Goal: Task Accomplishment & Management: Use online tool/utility

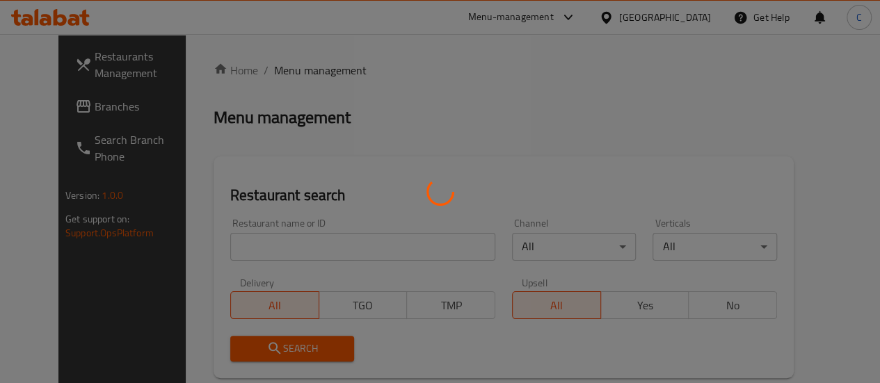
click at [229, 250] on div at bounding box center [440, 191] width 880 height 383
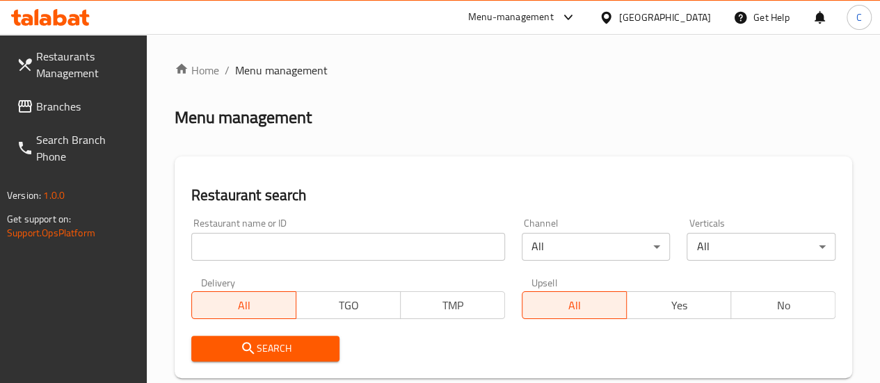
click at [261, 244] on input "search" at bounding box center [348, 247] width 314 height 28
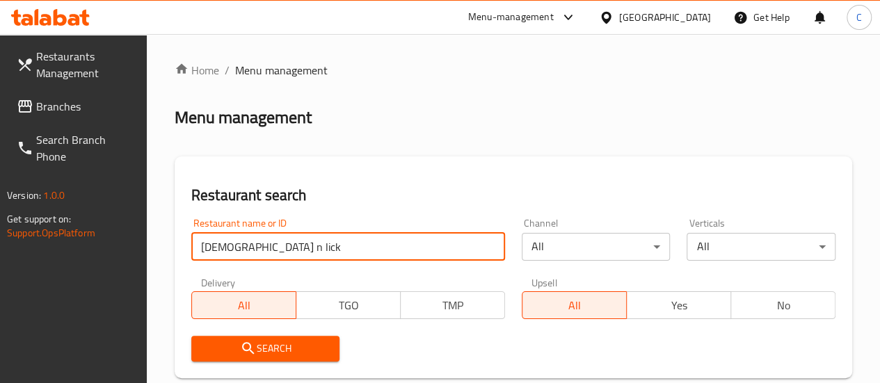
type input "[DEMOGRAPHIC_DATA] n lick"
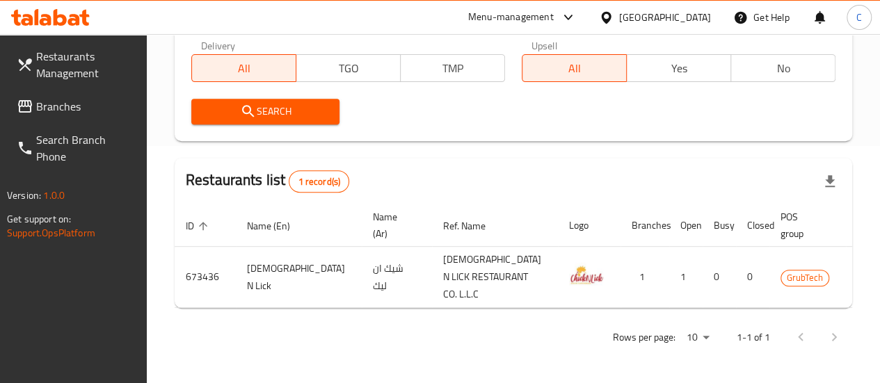
scroll to position [0, 15]
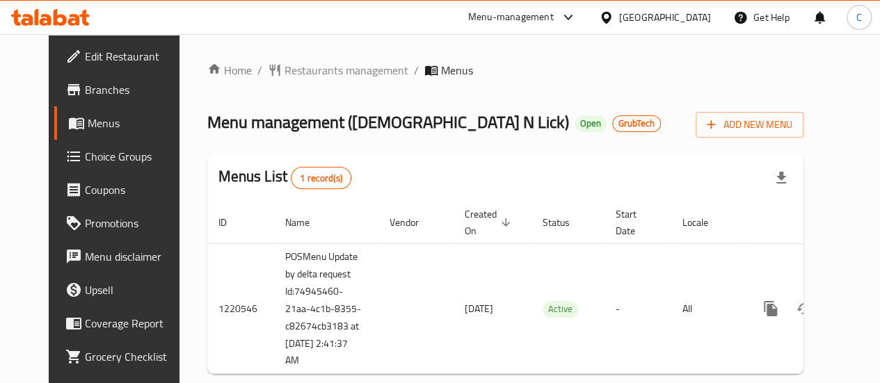
click at [88, 98] on link "Branches" at bounding box center [124, 89] width 141 height 33
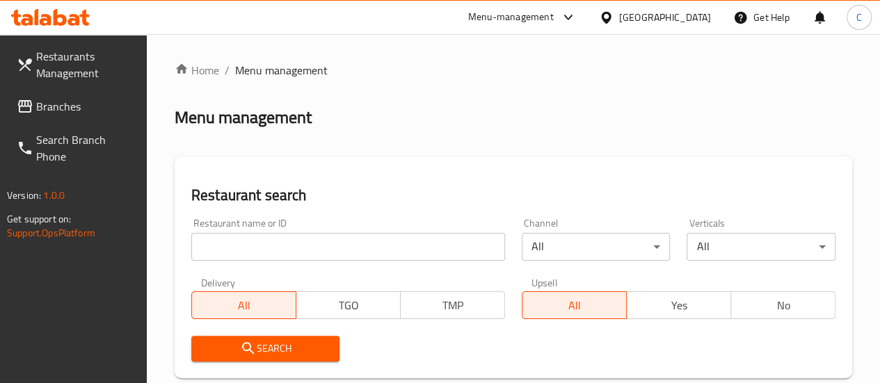
click at [255, 247] on input "search" at bounding box center [348, 247] width 314 height 28
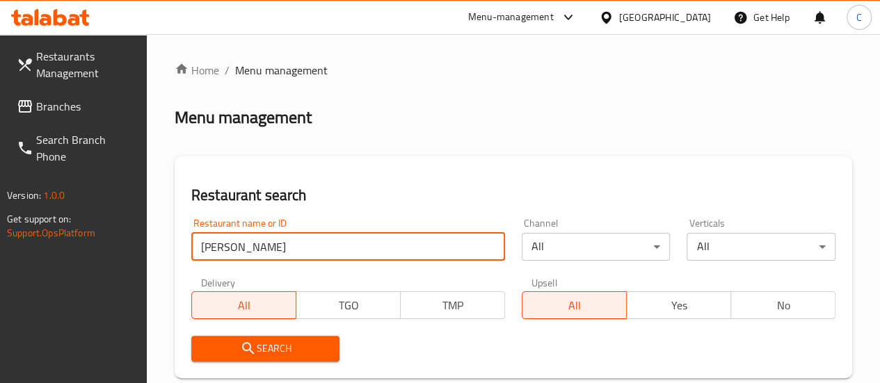
type input "habib beirut"
click button "Search" at bounding box center [265, 349] width 149 height 26
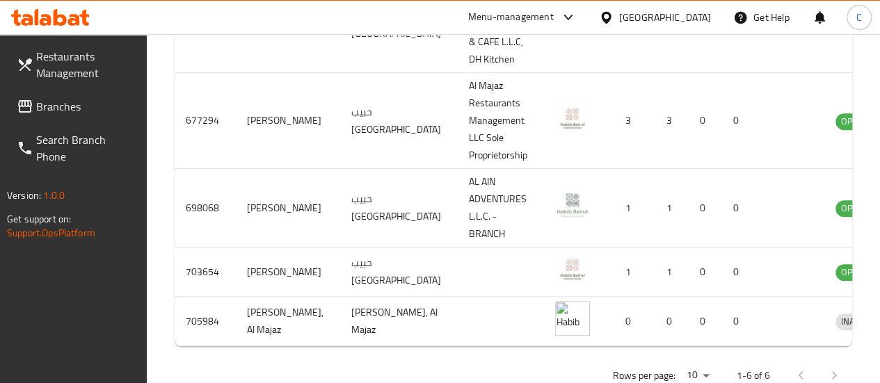
scroll to position [0, 14]
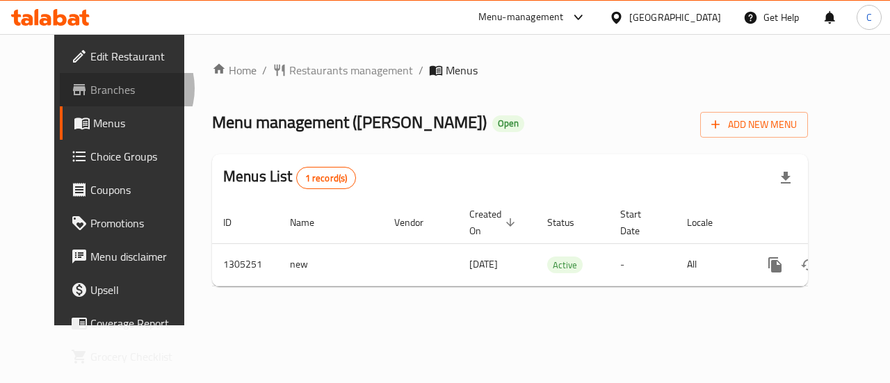
click at [90, 88] on span "Branches" at bounding box center [141, 89] width 102 height 17
